Goal: Navigation & Orientation: Find specific page/section

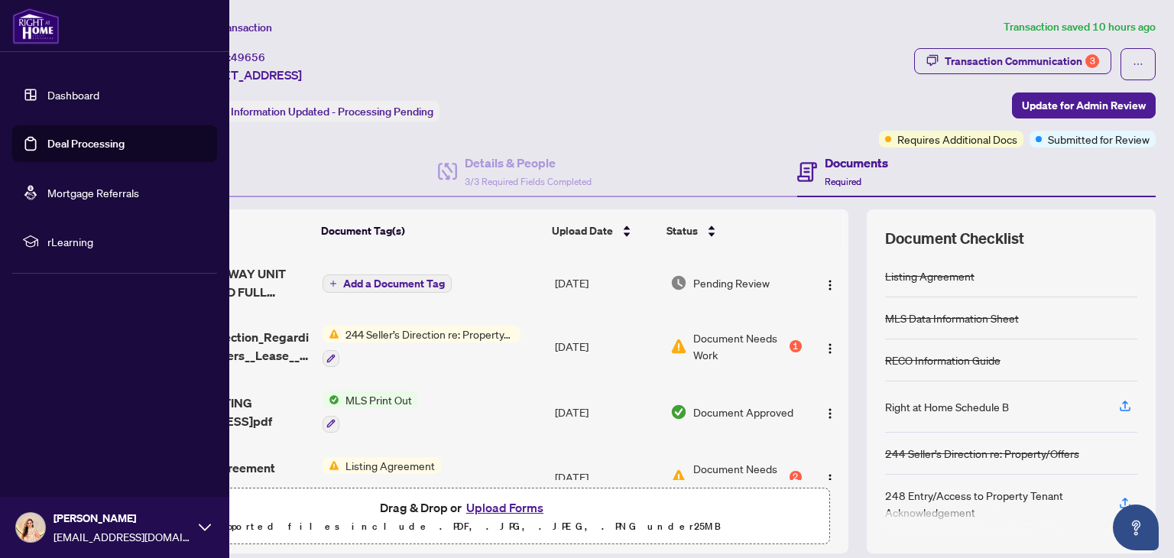
click at [63, 91] on link "Dashboard" at bounding box center [73, 95] width 52 height 14
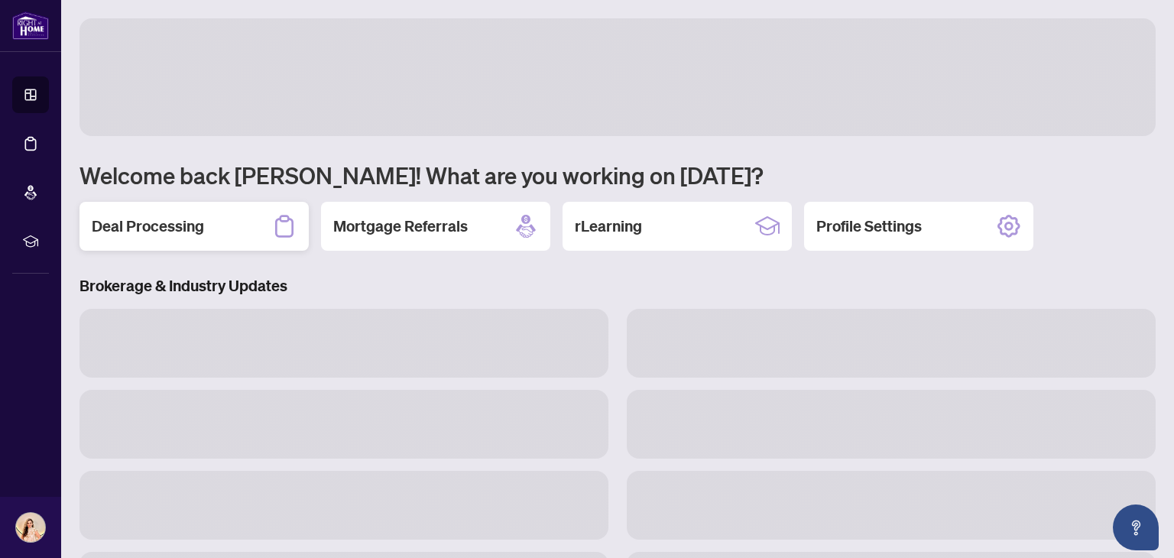
click at [231, 245] on div "Deal Processing" at bounding box center [193, 226] width 229 height 49
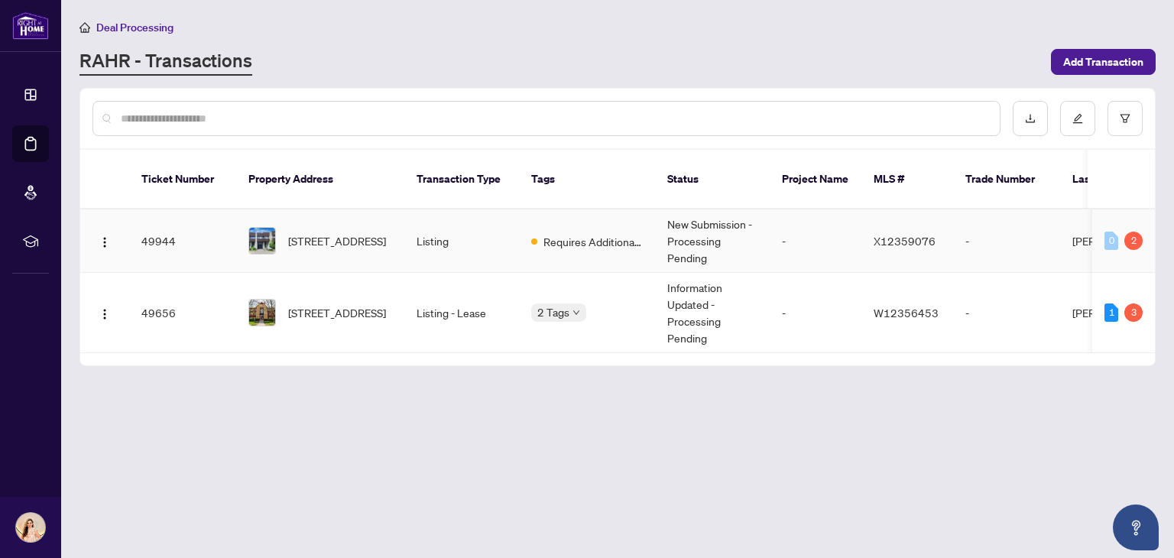
click at [596, 235] on td "Requires Additional Docs" at bounding box center [587, 240] width 136 height 63
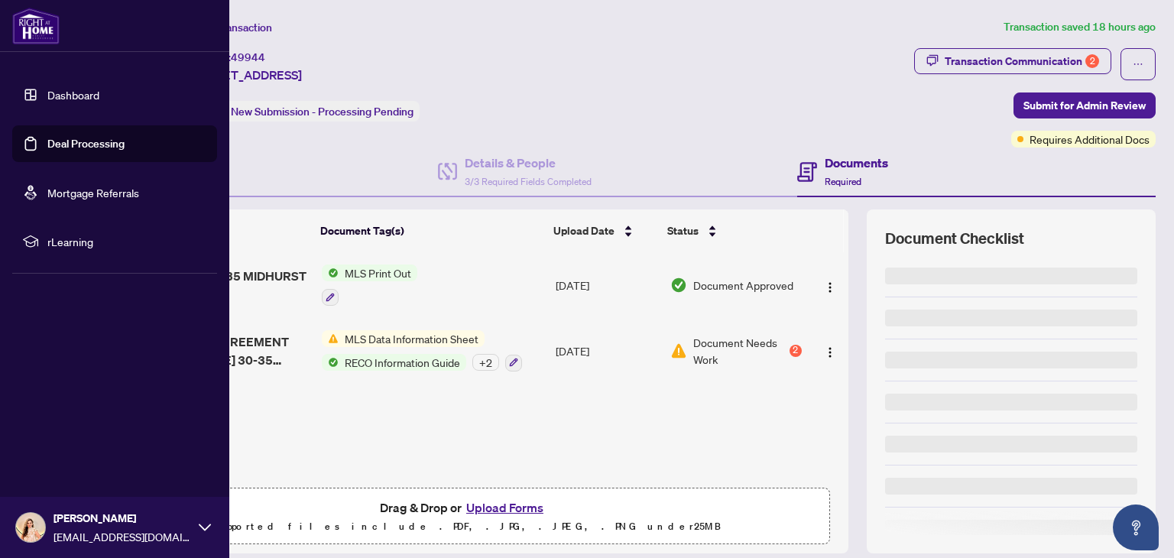
click at [86, 99] on link "Dashboard" at bounding box center [73, 95] width 52 height 14
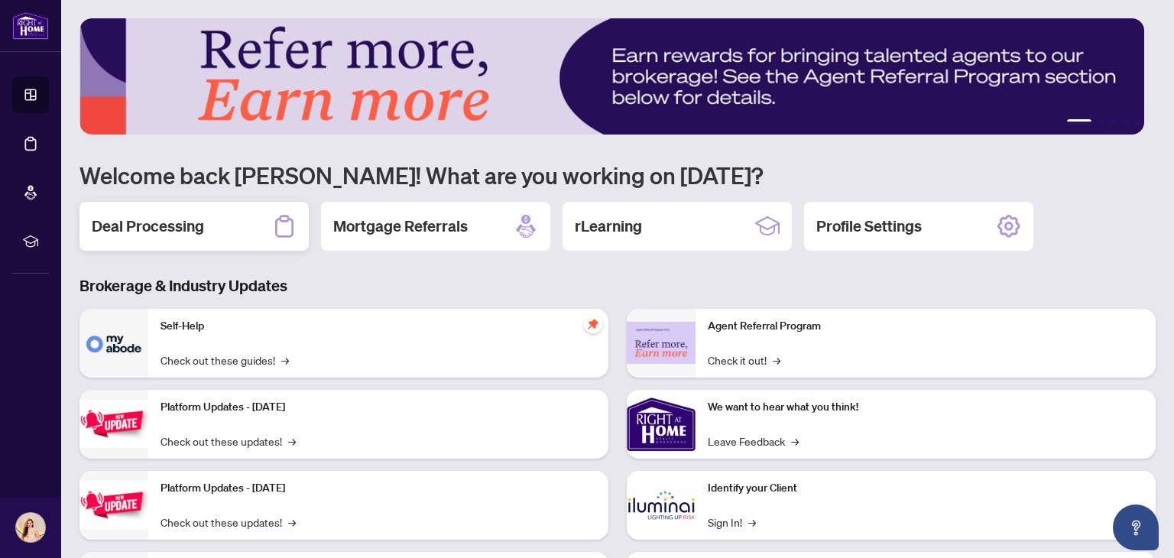
click at [247, 235] on div "Deal Processing" at bounding box center [193, 226] width 229 height 49
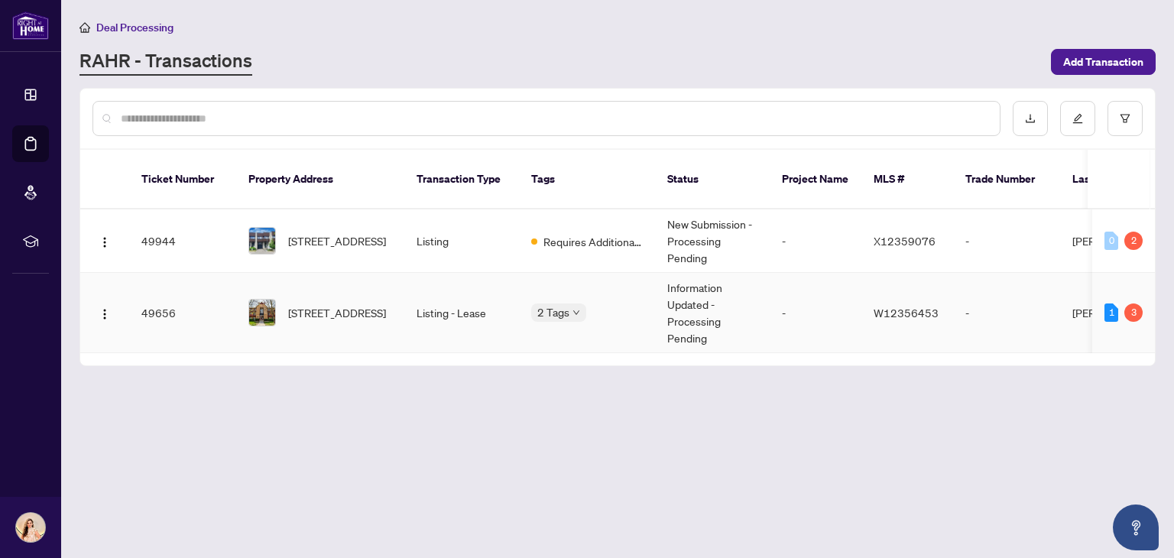
click at [426, 310] on td "Listing - Lease" at bounding box center [461, 313] width 115 height 80
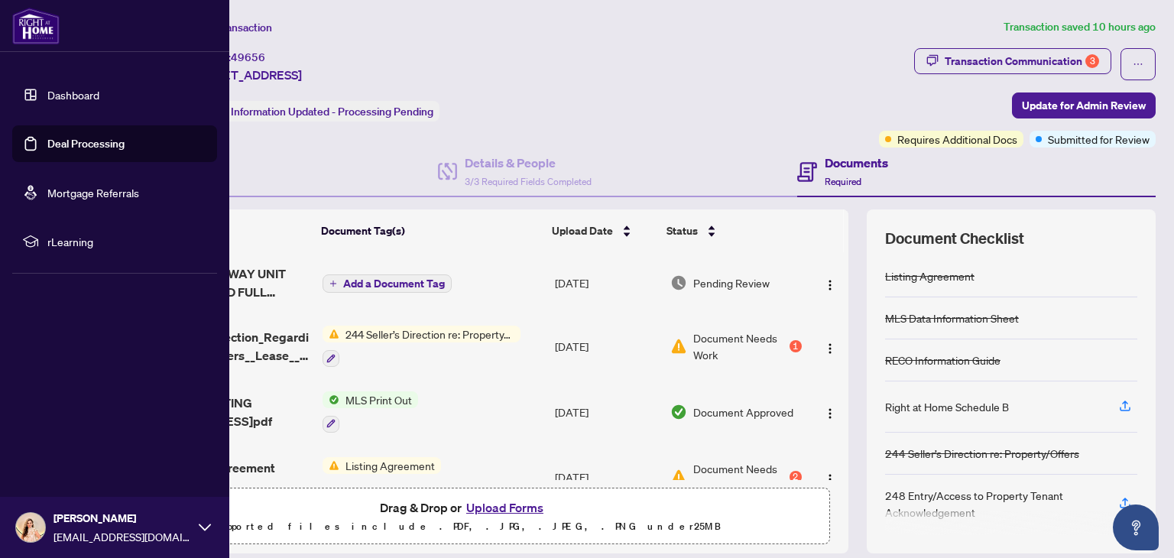
click at [89, 96] on link "Dashboard" at bounding box center [73, 95] width 52 height 14
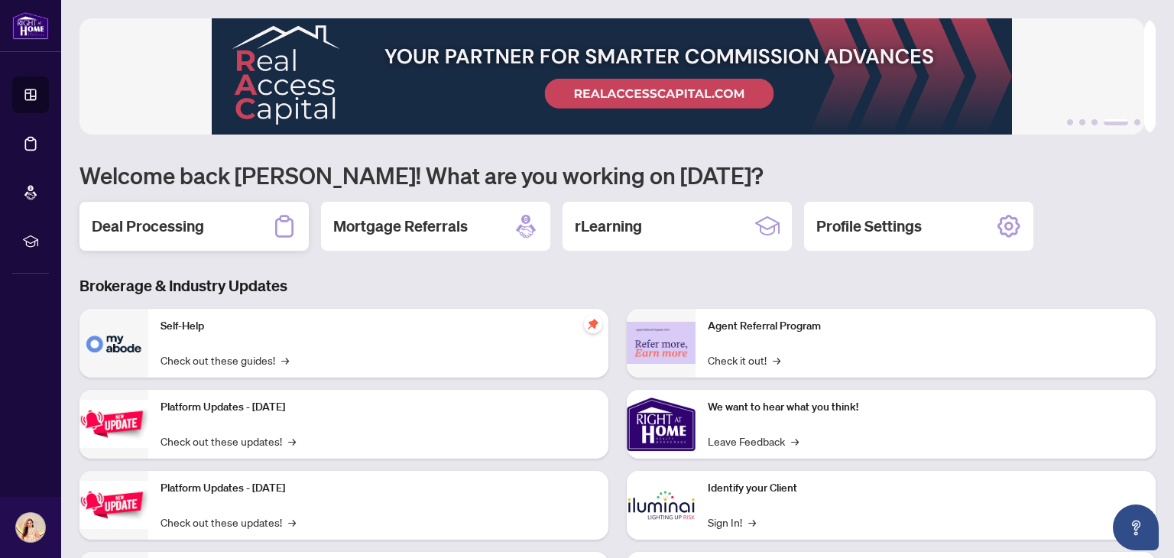
click at [232, 217] on div "Deal Processing" at bounding box center [193, 226] width 229 height 49
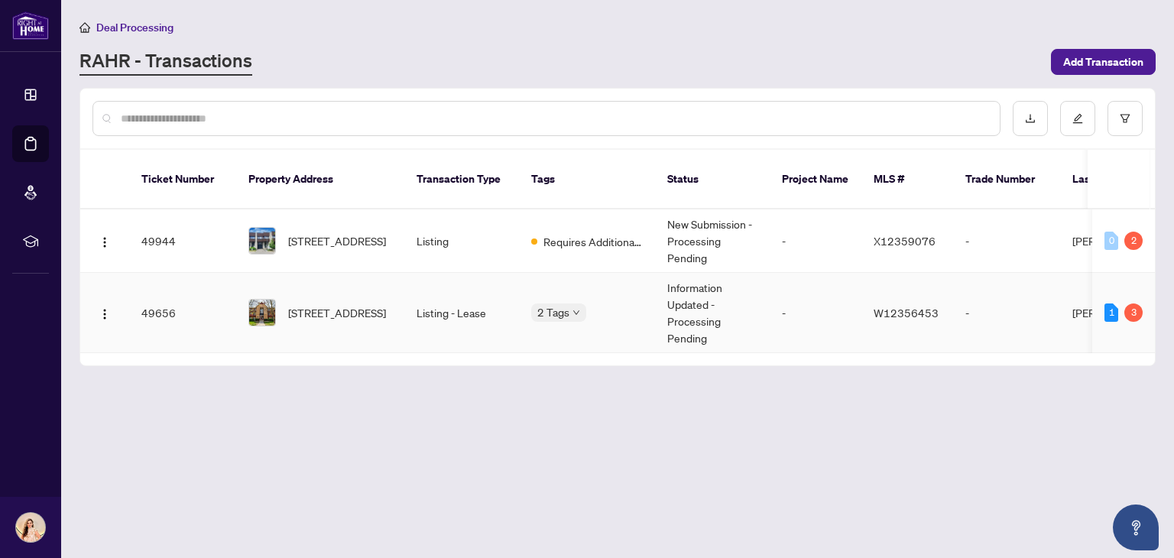
click at [482, 293] on td "Listing - Lease" at bounding box center [461, 313] width 115 height 80
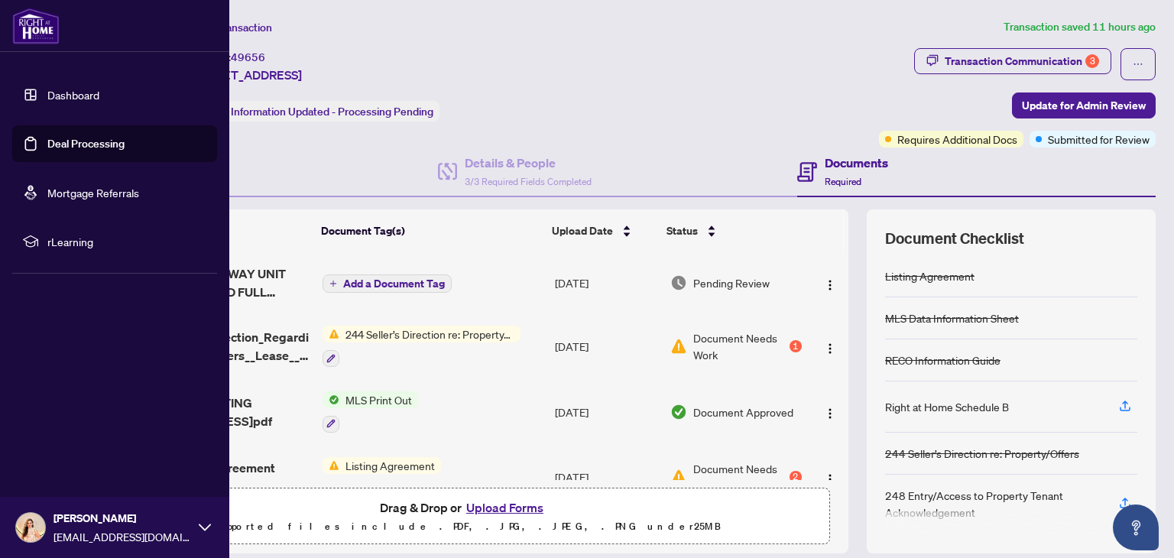
click at [99, 95] on link "Dashboard" at bounding box center [73, 95] width 52 height 14
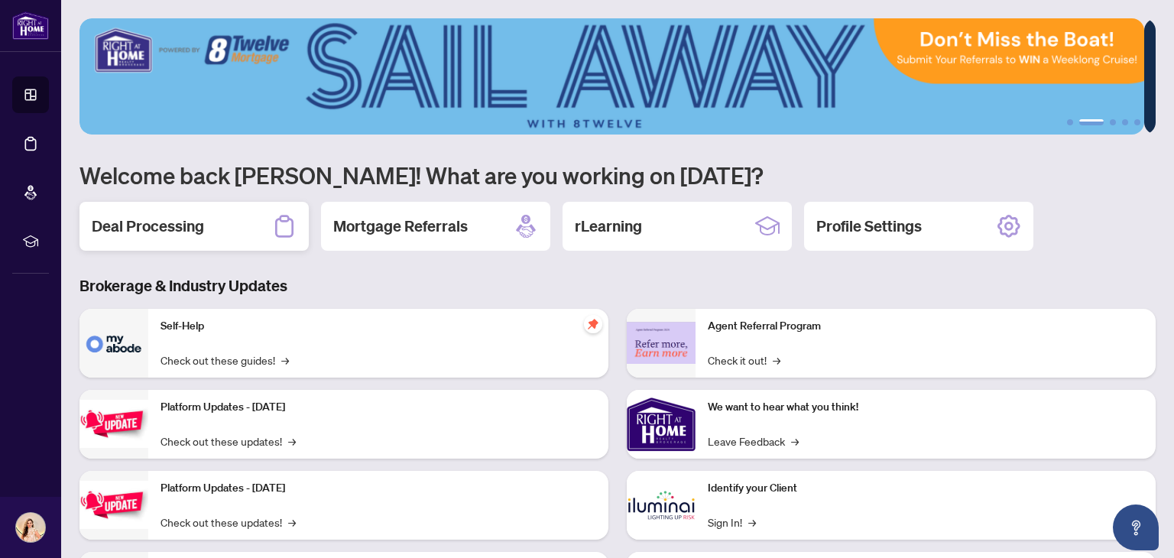
click at [223, 235] on div "Deal Processing" at bounding box center [193, 226] width 229 height 49
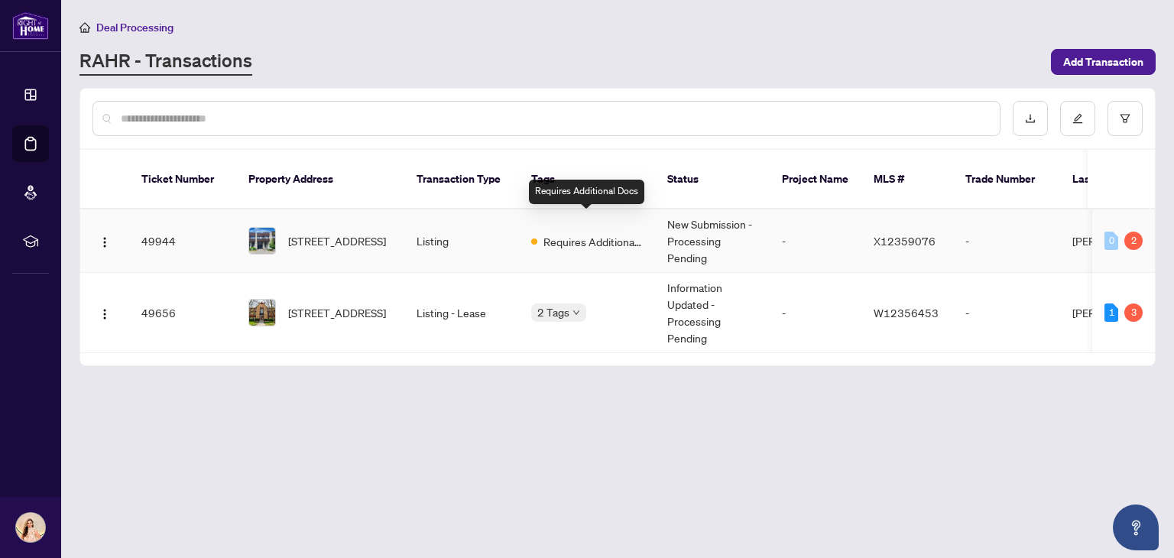
click at [602, 233] on span "Requires Additional Docs" at bounding box center [592, 241] width 99 height 17
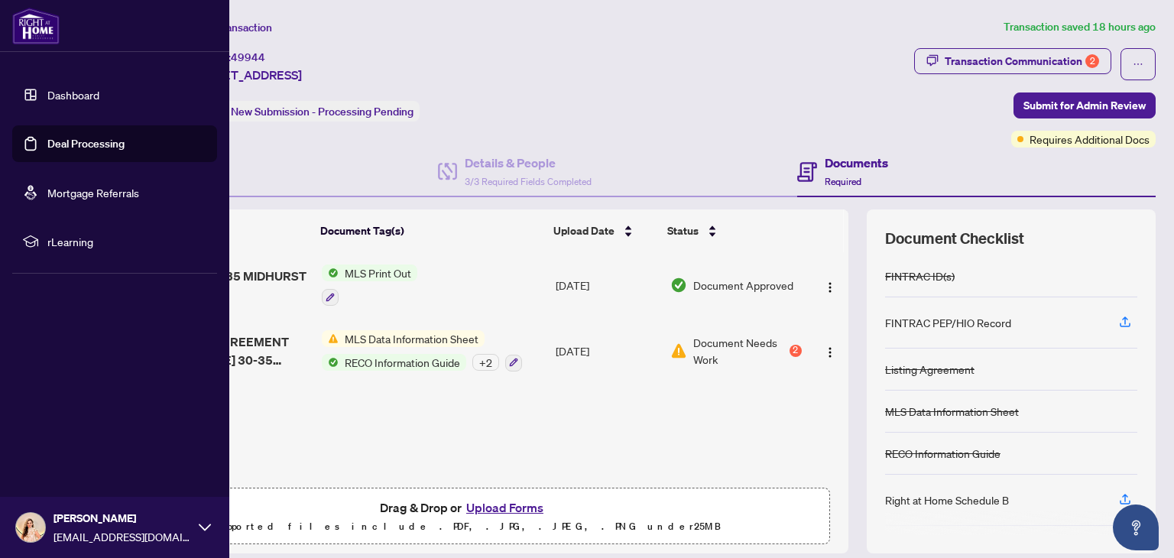
click at [99, 93] on link "Dashboard" at bounding box center [73, 95] width 52 height 14
